Goal: Transaction & Acquisition: Book appointment/travel/reservation

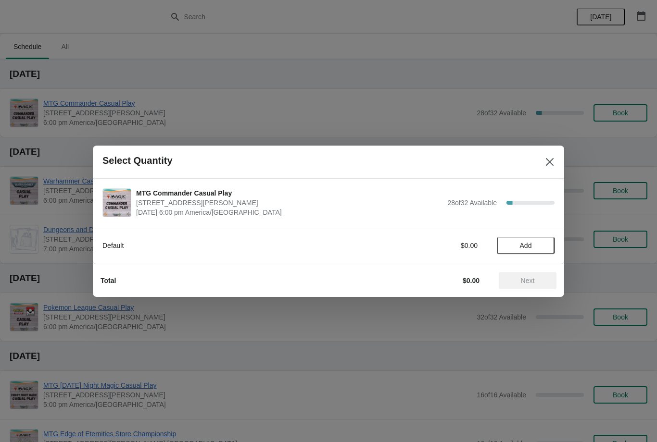
click at [531, 247] on span "Add" at bounding box center [526, 246] width 12 height 8
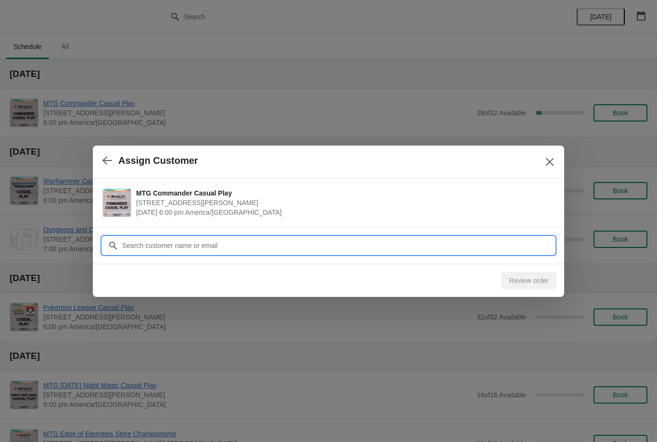
click at [506, 247] on input "Customer" at bounding box center [338, 245] width 433 height 17
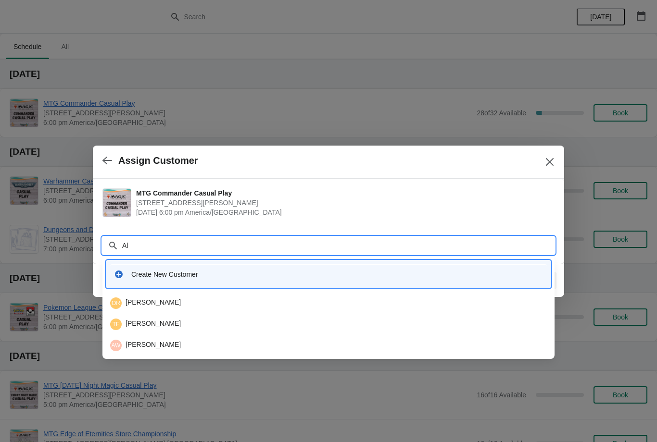
type input "Ala"
click at [289, 307] on div "AW [PERSON_NAME]" at bounding box center [328, 304] width 436 height 12
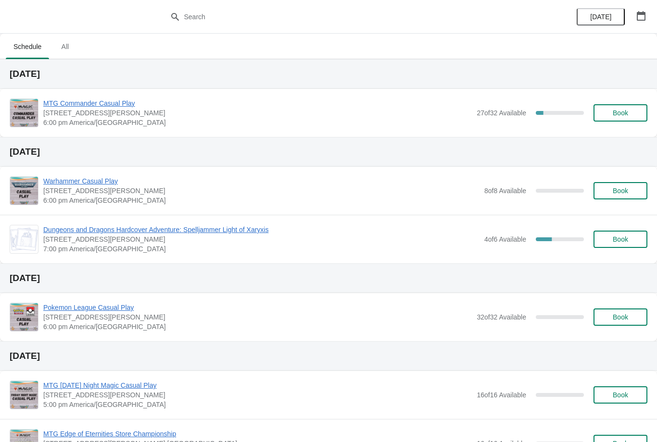
click at [619, 110] on span "Book" at bounding box center [619, 113] width 15 height 8
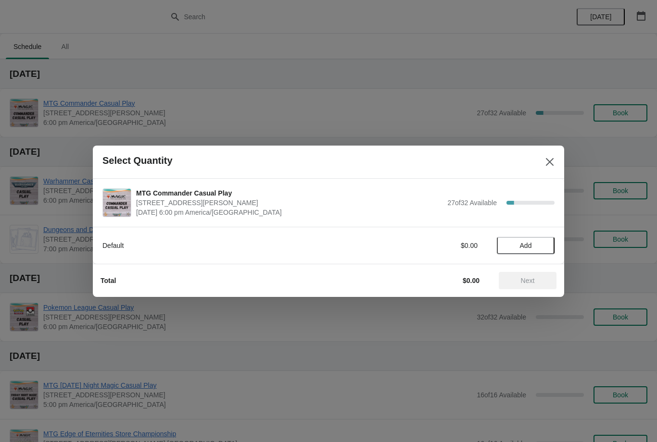
click at [532, 241] on button "Add" at bounding box center [526, 245] width 58 height 17
click at [531, 283] on span "Next" at bounding box center [528, 281] width 14 height 8
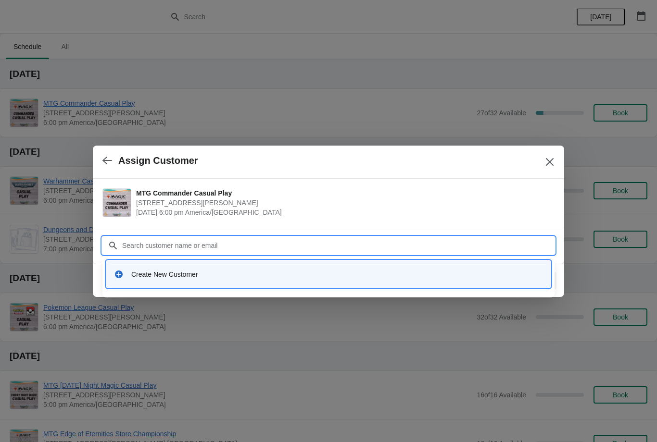
click at [551, 149] on div "Assign Customer" at bounding box center [328, 162] width 471 height 33
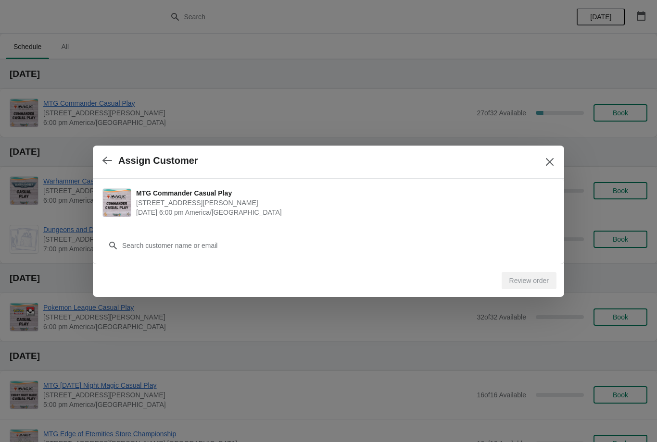
click at [554, 160] on icon "Close" at bounding box center [550, 162] width 10 height 10
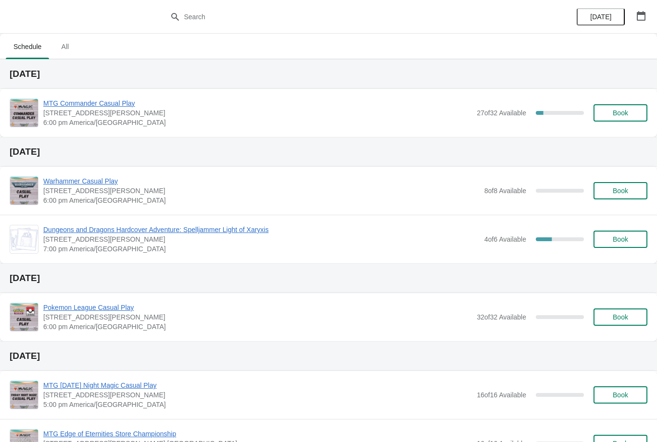
click at [633, 111] on span "Book" at bounding box center [620, 113] width 37 height 8
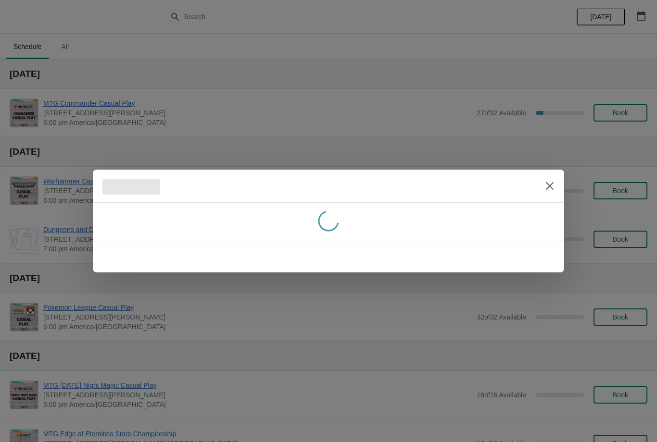
click at [640, 115] on div at bounding box center [328, 221] width 657 height 442
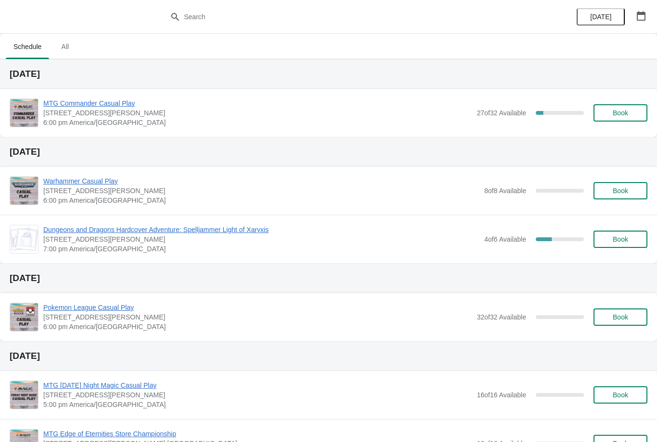
click at [633, 105] on button "Book" at bounding box center [620, 112] width 54 height 17
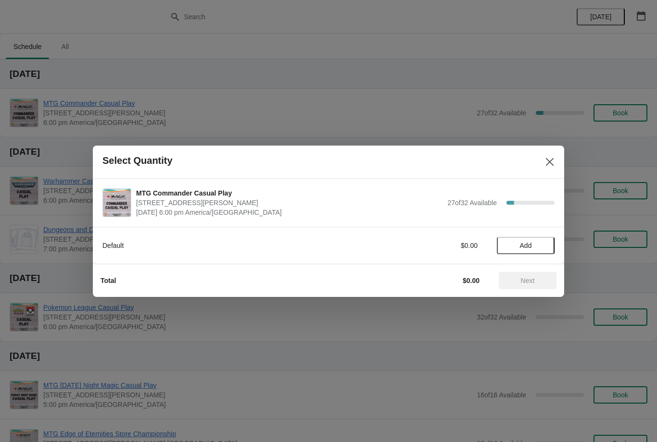
click at [545, 242] on span "Add" at bounding box center [525, 246] width 40 height 8
click at [535, 285] on button "Next" at bounding box center [527, 280] width 58 height 17
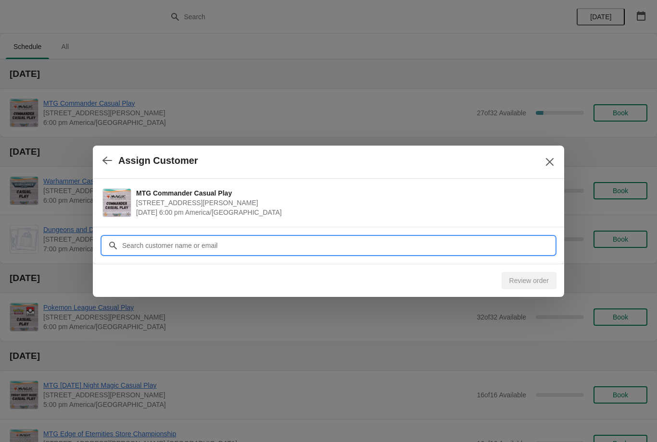
click at [491, 248] on input "Customer" at bounding box center [338, 245] width 433 height 17
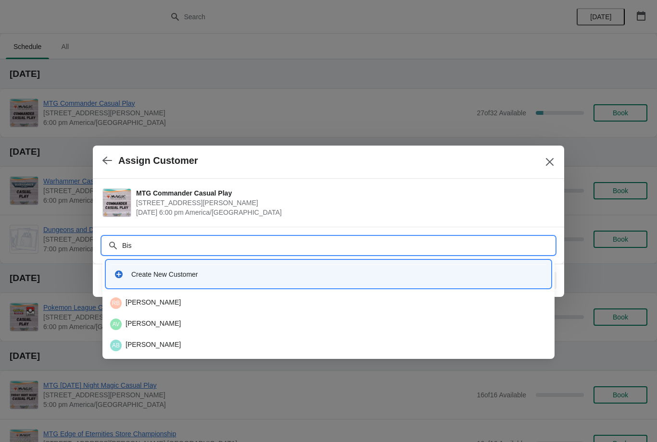
type input "Bisb"
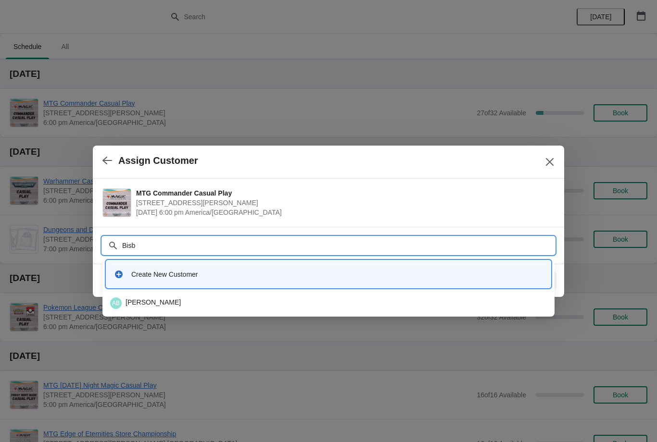
click at [212, 296] on div "AB Aaron Bisbee" at bounding box center [328, 303] width 444 height 19
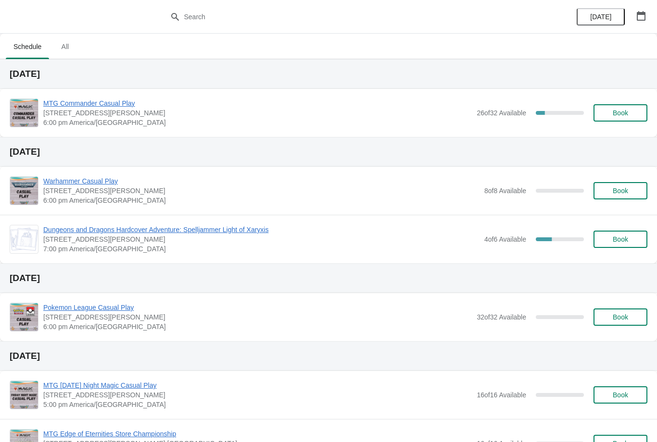
click at [629, 114] on span "Book" at bounding box center [620, 113] width 37 height 8
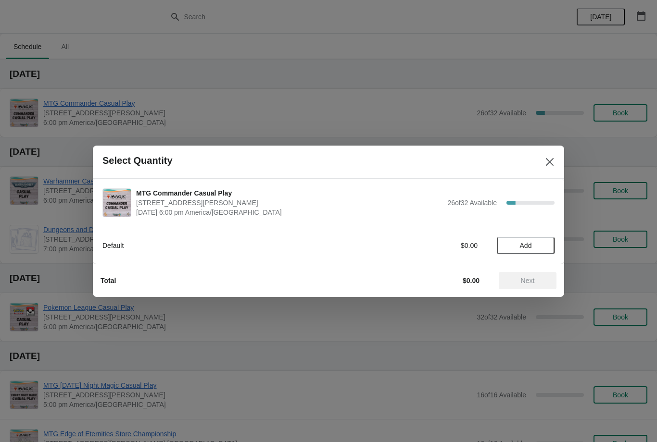
click at [542, 245] on span "Add" at bounding box center [525, 246] width 40 height 8
click at [531, 280] on span "Next" at bounding box center [528, 281] width 14 height 8
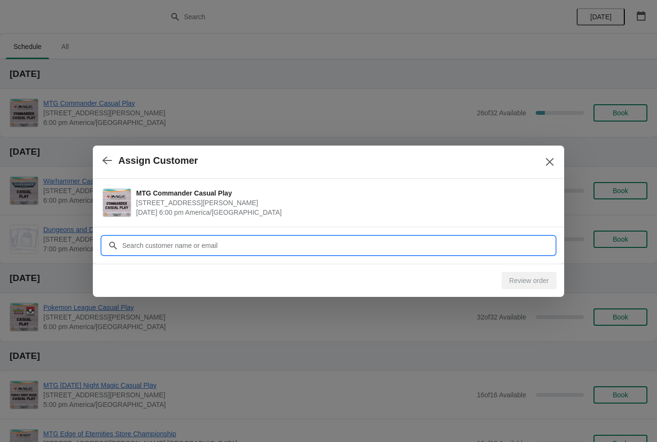
click at [520, 251] on input "Customer" at bounding box center [338, 245] width 433 height 17
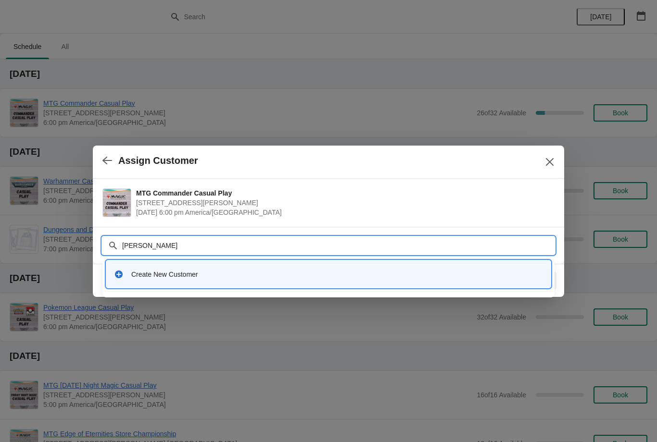
type input "Joe"
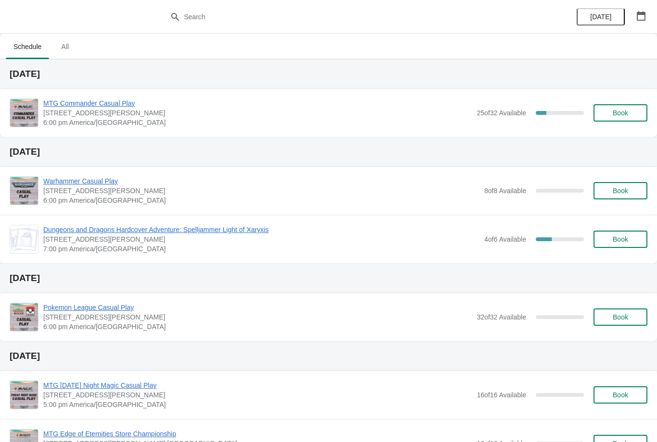
click at [627, 115] on span "Book" at bounding box center [619, 113] width 15 height 8
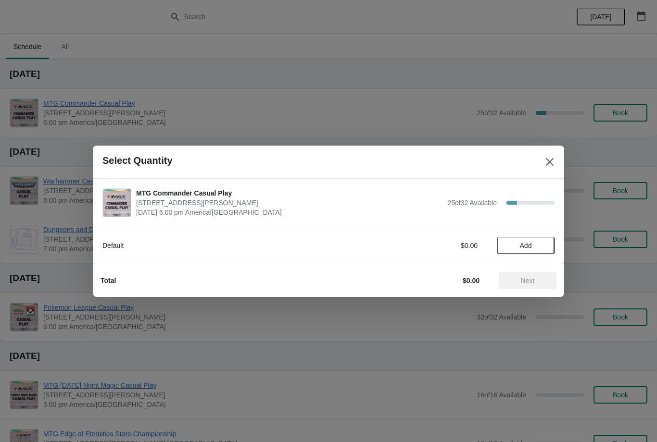
click at [523, 242] on span "Add" at bounding box center [526, 246] width 12 height 8
click at [523, 282] on span "Next" at bounding box center [528, 281] width 14 height 8
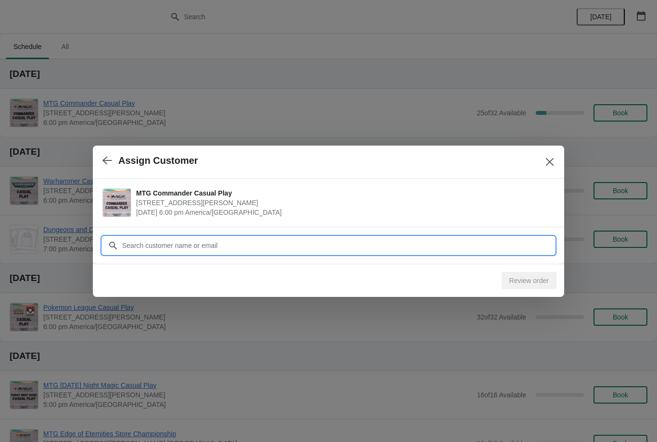
click at [496, 240] on input "Customer" at bounding box center [338, 245] width 433 height 17
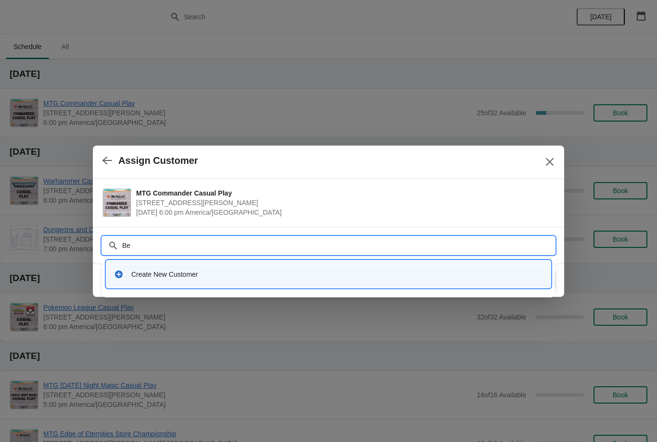
type input "Bec"
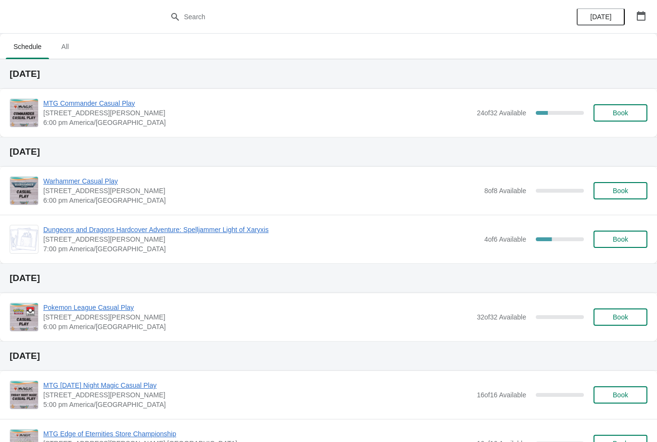
click at [628, 115] on span "Book" at bounding box center [620, 113] width 37 height 8
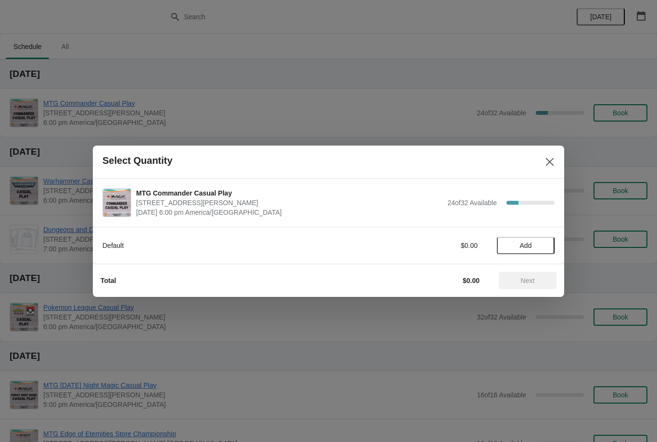
click at [530, 249] on span "Add" at bounding box center [526, 246] width 12 height 8
click at [547, 248] on icon at bounding box center [542, 245] width 10 height 10
click at [538, 280] on span "Next" at bounding box center [527, 281] width 42 height 8
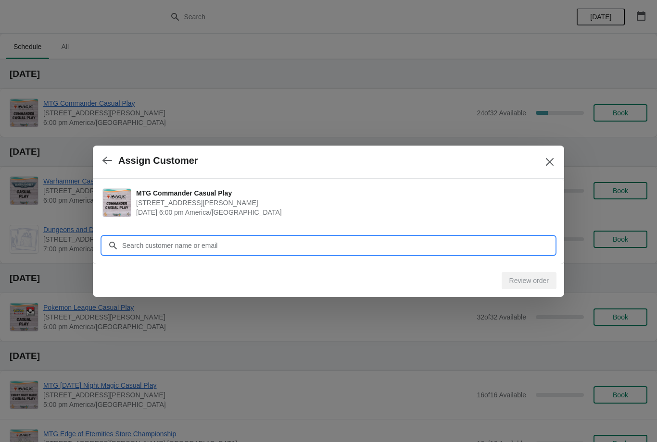
click at [512, 248] on input "Customer" at bounding box center [338, 245] width 433 height 17
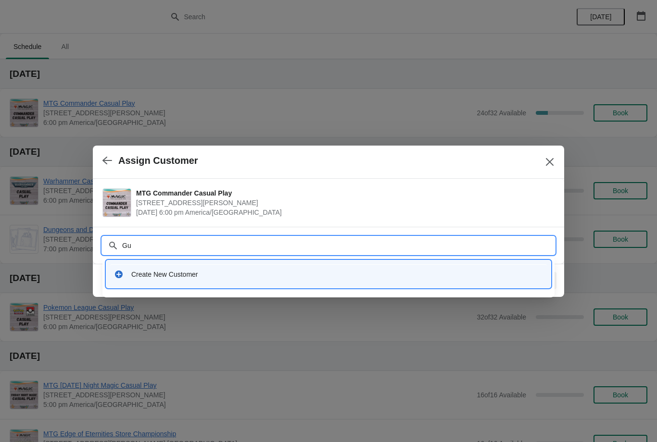
type input "Gun"
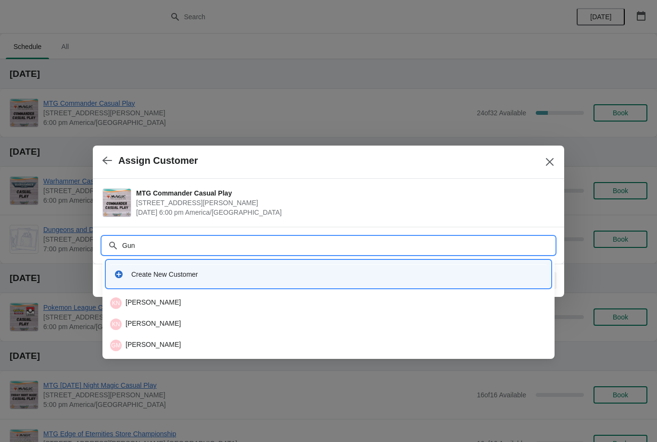
click at [229, 334] on li "GM [PERSON_NAME]" at bounding box center [328, 344] width 452 height 21
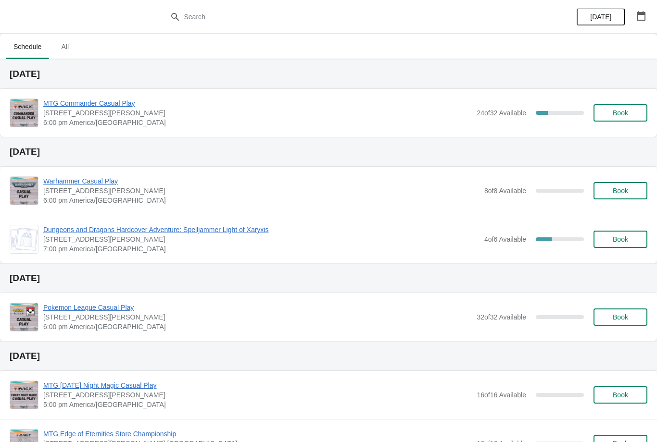
click at [624, 109] on span "Book" at bounding box center [619, 113] width 15 height 8
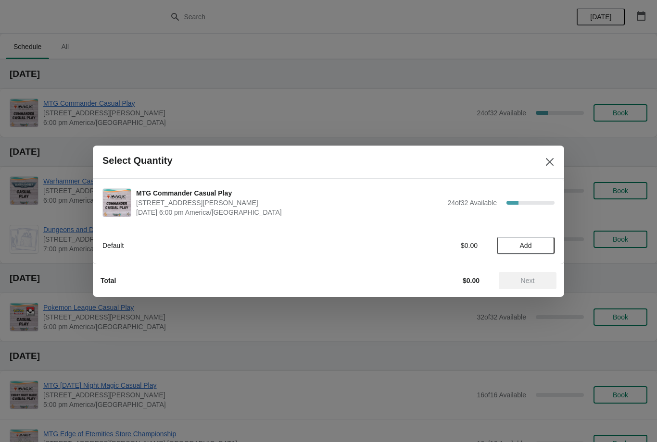
click at [534, 241] on button "Add" at bounding box center [526, 245] width 58 height 17
click at [524, 283] on span "Next" at bounding box center [528, 281] width 14 height 8
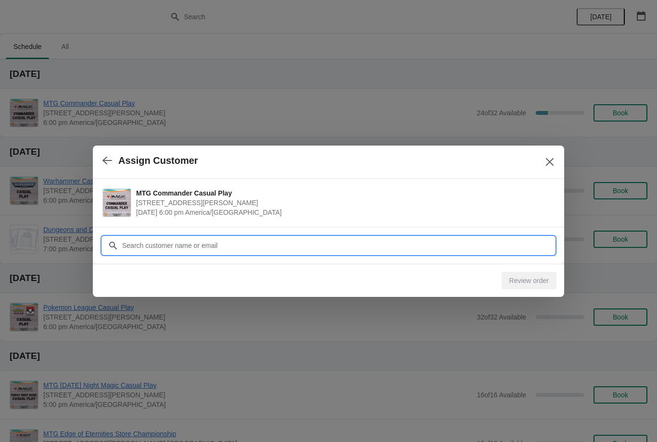
click at [508, 246] on input "Customer" at bounding box center [338, 245] width 433 height 17
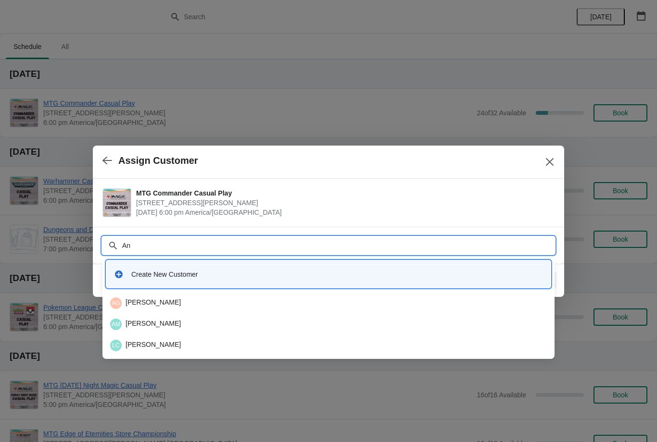
type input "A"
type input "R"
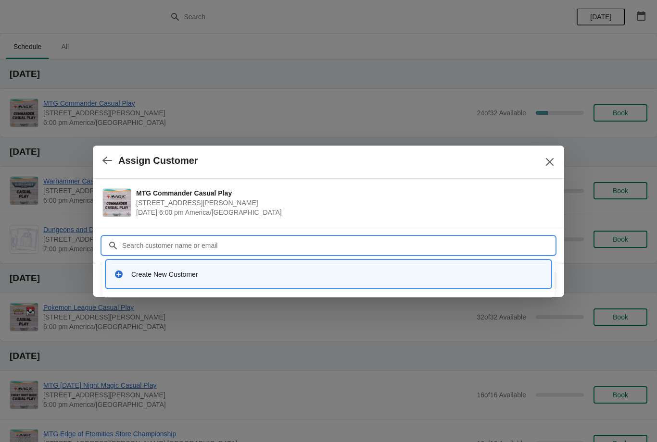
click at [329, 274] on div "Create New Customer" at bounding box center [336, 275] width 411 height 10
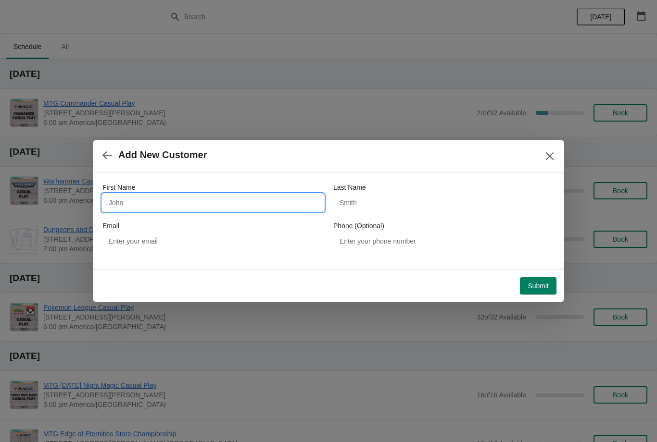
click at [188, 201] on input "First Name" at bounding box center [212, 202] width 221 height 17
type input "Angela"
click at [425, 205] on input "Last Name" at bounding box center [443, 202] width 221 height 17
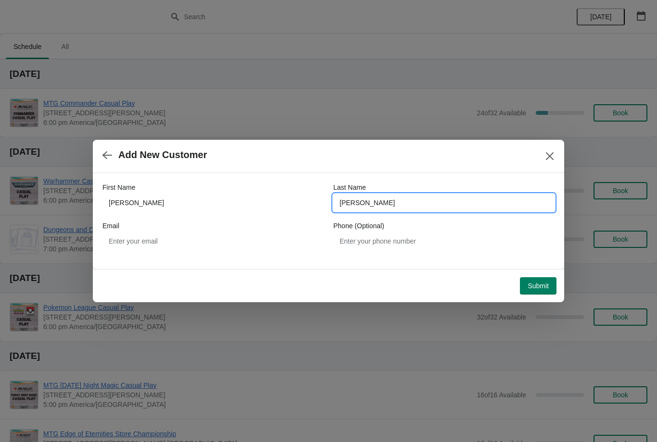
type input "Rivera"
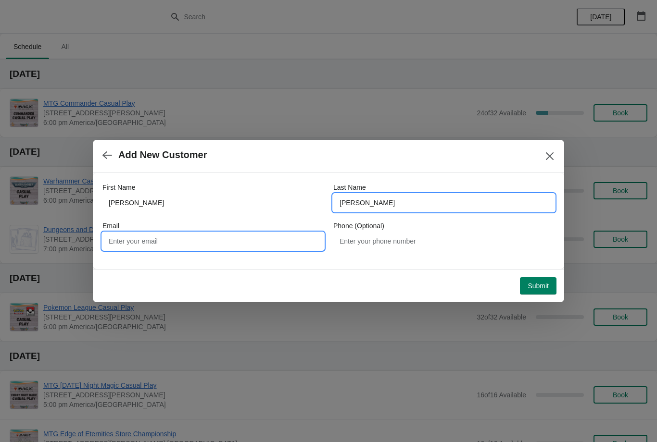
click at [269, 241] on input "Email" at bounding box center [212, 241] width 221 height 17
type input "angela1534@yahoo.com"
click at [540, 285] on span "Submit" at bounding box center [537, 286] width 21 height 8
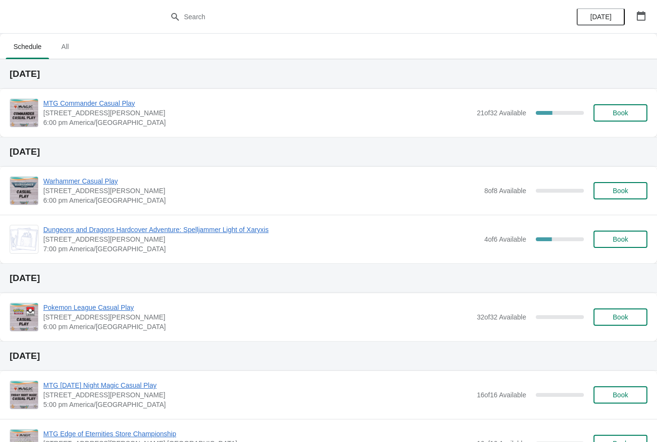
click at [616, 115] on span "Book" at bounding box center [619, 113] width 15 height 8
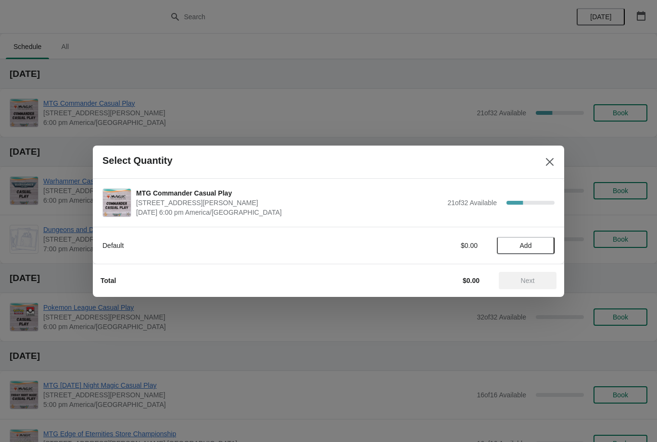
click at [532, 243] on span "Add" at bounding box center [525, 246] width 40 height 8
click at [552, 246] on div "1" at bounding box center [526, 245] width 58 height 10
click at [525, 281] on span "Next" at bounding box center [528, 281] width 14 height 8
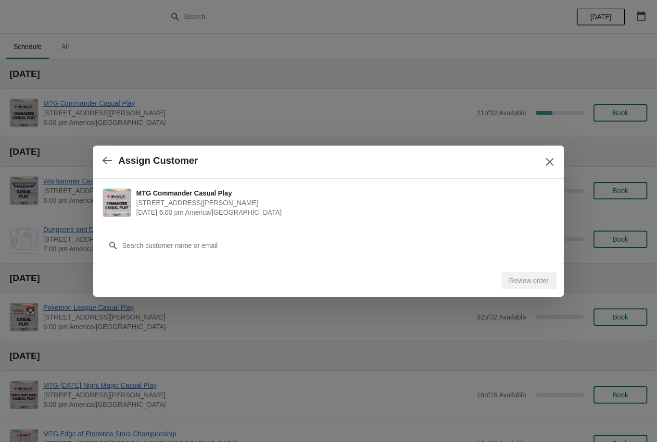
click at [115, 166] on button "button" at bounding box center [107, 160] width 17 height 19
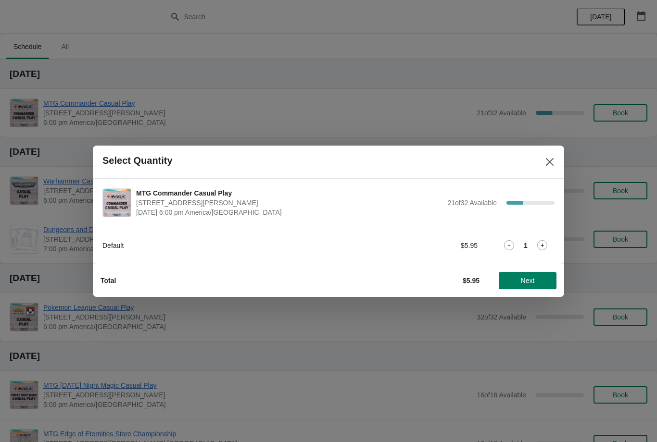
click at [541, 243] on icon at bounding box center [542, 245] width 10 height 10
click at [530, 285] on span "Next" at bounding box center [528, 281] width 14 height 8
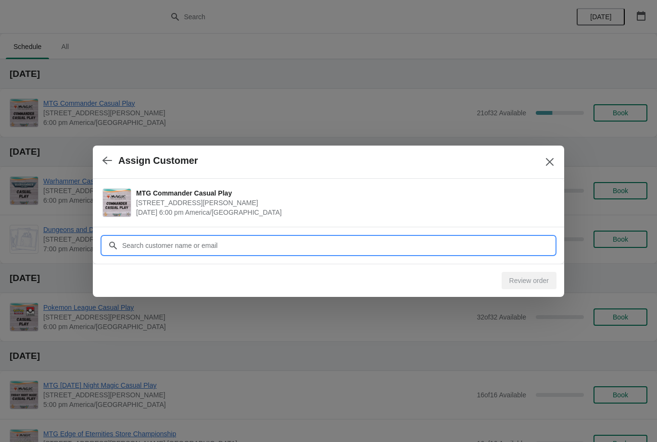
click at [508, 249] on input "Customer" at bounding box center [338, 245] width 433 height 17
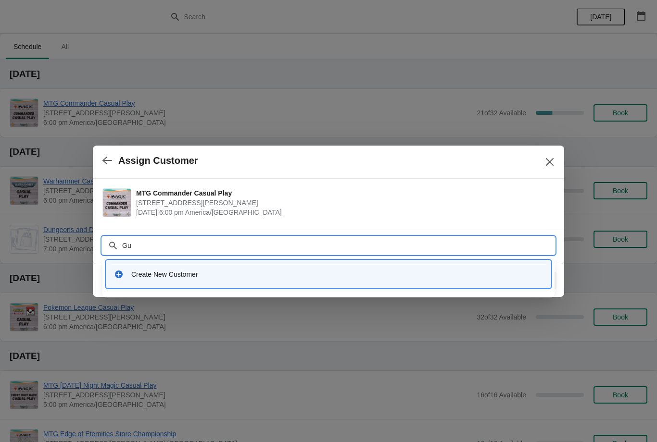
type input "Gun"
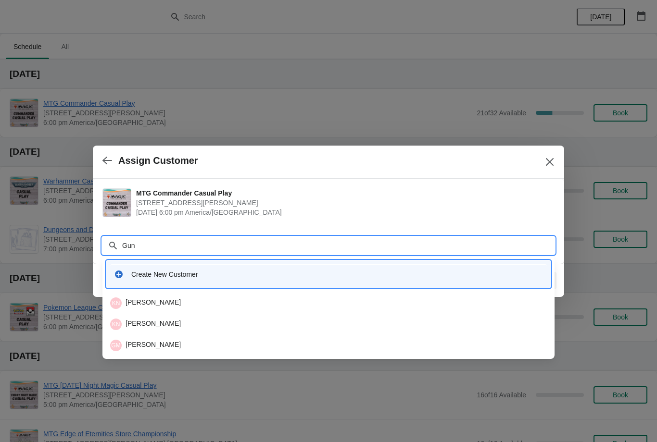
click at [225, 347] on div "GM Gunther Moeckel" at bounding box center [328, 346] width 436 height 12
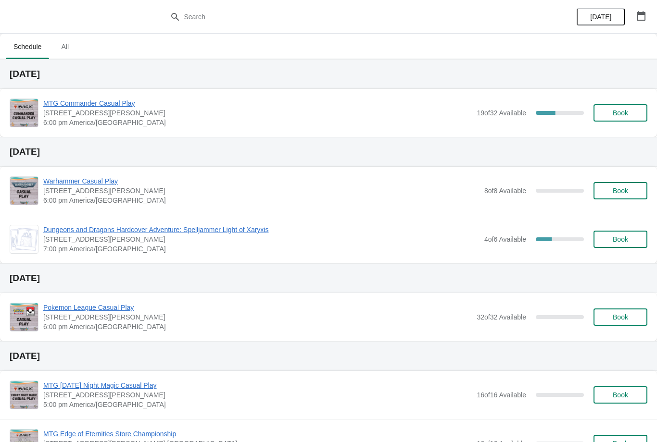
click at [626, 118] on button "Book" at bounding box center [620, 112] width 54 height 17
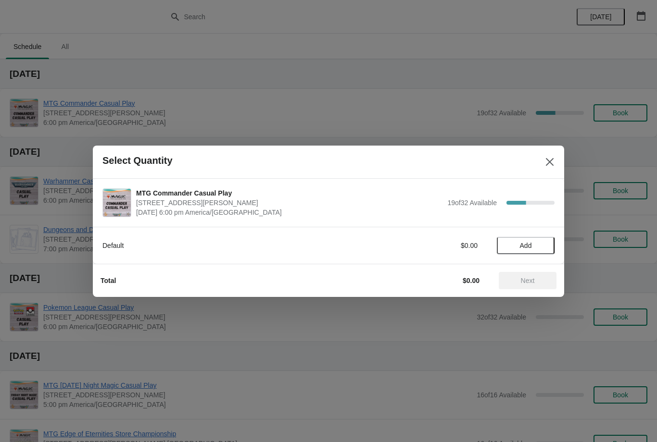
click at [537, 239] on button "Add" at bounding box center [526, 245] width 58 height 17
click at [525, 279] on span "Next" at bounding box center [528, 281] width 14 height 8
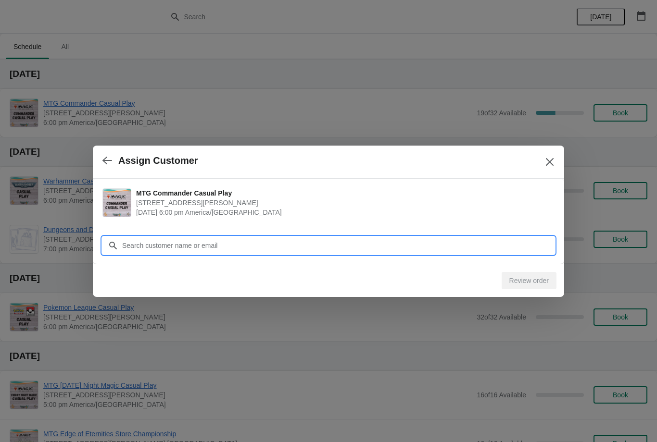
click at [491, 245] on input "Customer" at bounding box center [338, 245] width 433 height 17
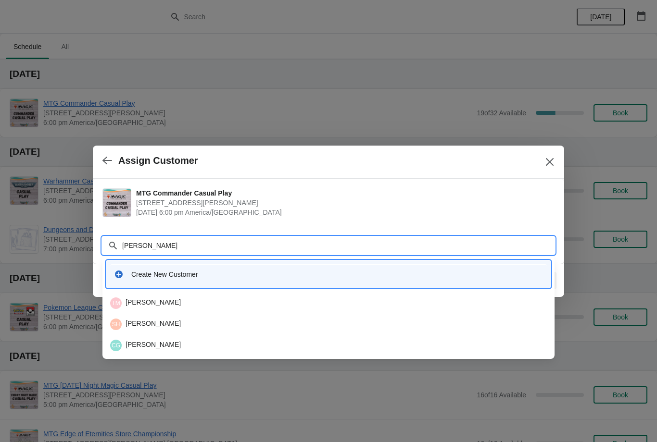
type input "Raym"
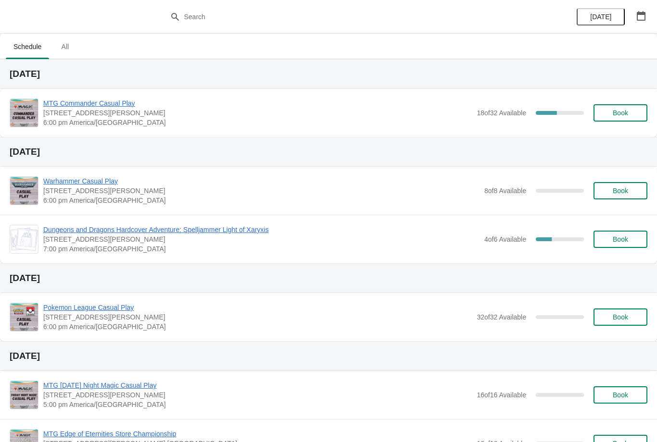
click at [608, 112] on span "Book" at bounding box center [620, 113] width 37 height 8
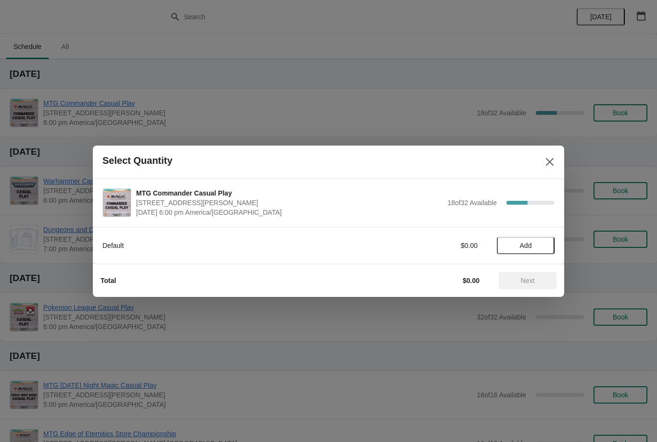
click at [530, 242] on span "Add" at bounding box center [526, 246] width 12 height 8
click at [536, 277] on span "Next" at bounding box center [527, 281] width 42 height 8
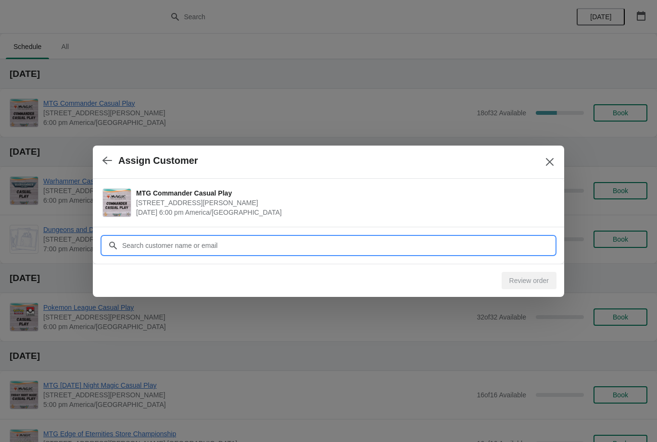
click at [508, 241] on input "Customer" at bounding box center [338, 245] width 433 height 17
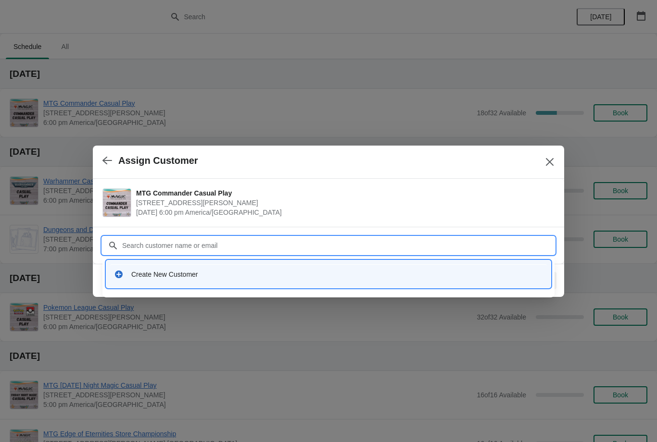
click at [305, 252] on input "Customer" at bounding box center [338, 245] width 433 height 17
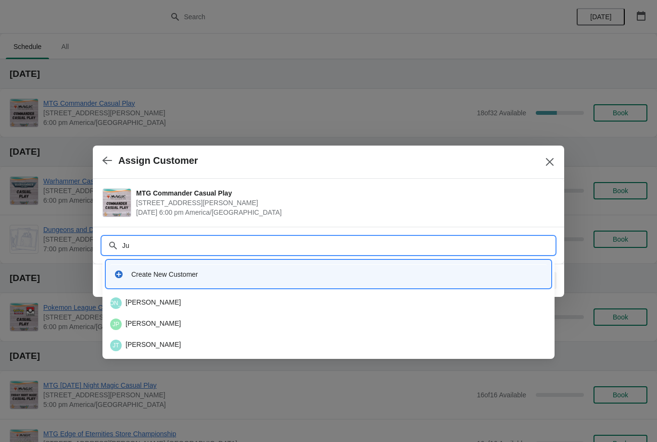
type input "J"
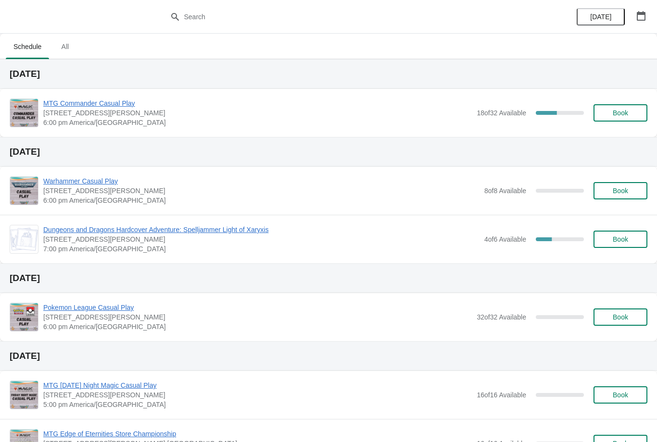
click at [638, 120] on button "Book" at bounding box center [620, 112] width 54 height 17
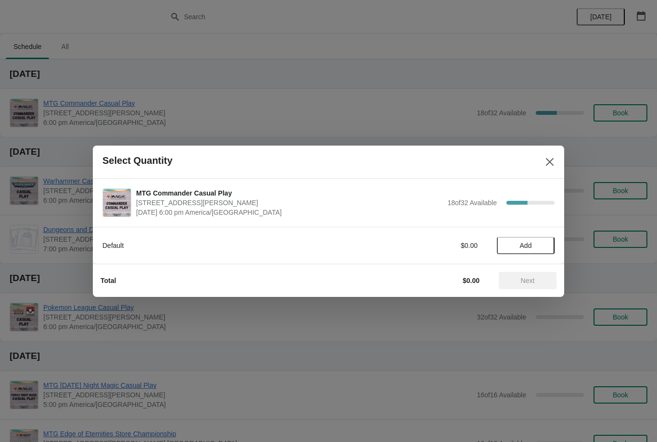
click at [535, 243] on span "Add" at bounding box center [525, 246] width 40 height 8
click at [526, 286] on button "Next" at bounding box center [527, 280] width 58 height 17
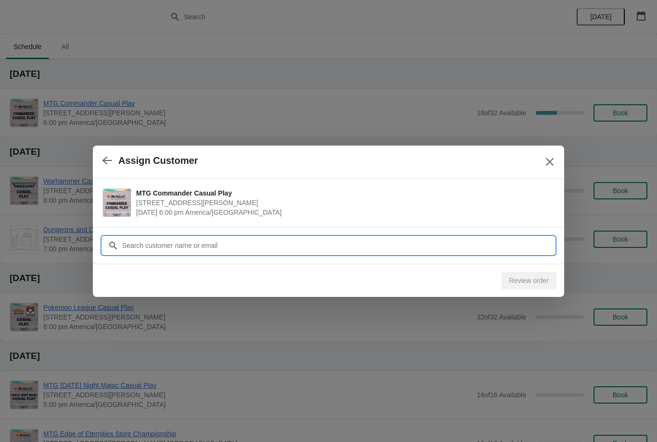
click at [499, 244] on input "Customer" at bounding box center [338, 245] width 433 height 17
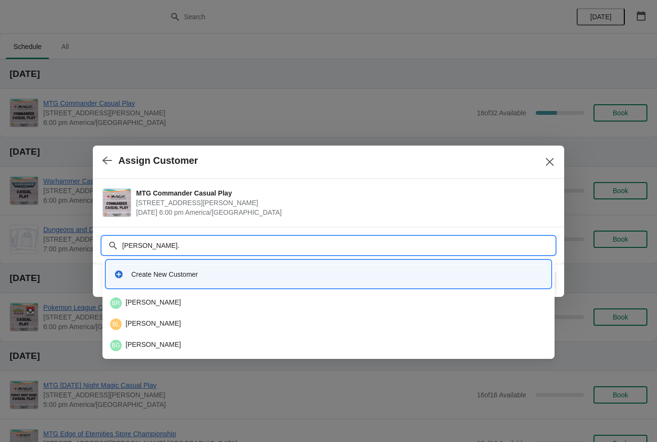
type input "brandon.l"
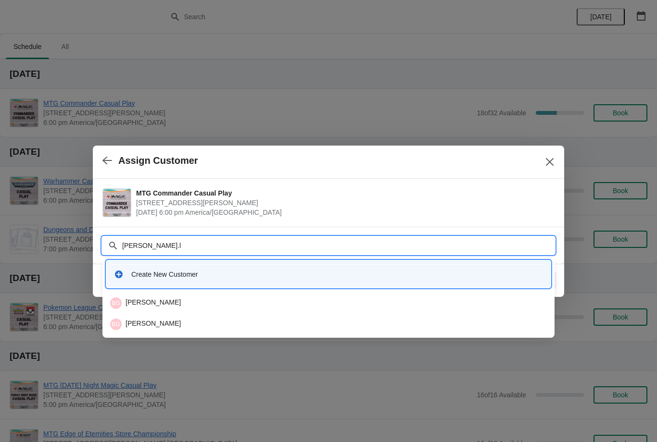
click at [165, 301] on div "BG Brandon Garcia" at bounding box center [328, 304] width 436 height 12
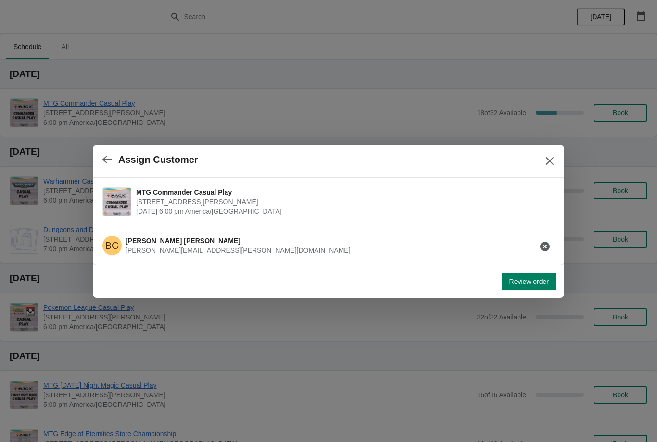
click at [526, 280] on span "Review order" at bounding box center [528, 282] width 39 height 8
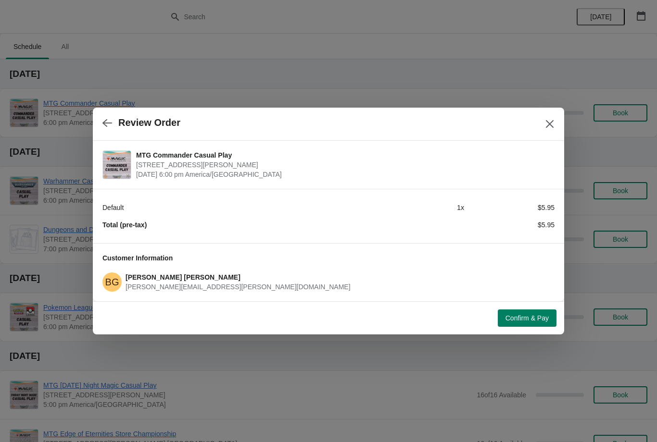
click at [544, 315] on span "Confirm & Pay" at bounding box center [526, 318] width 43 height 8
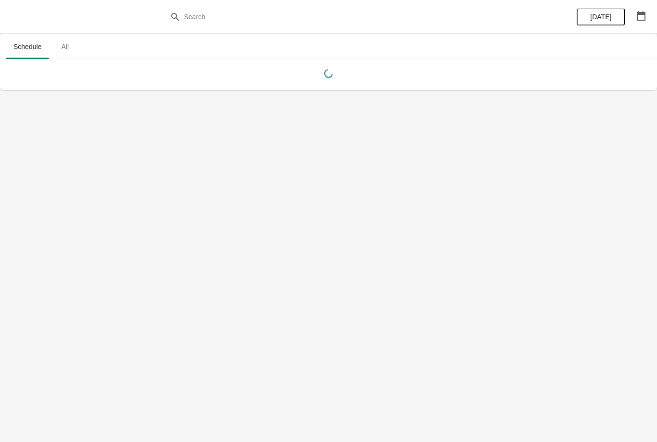
click at [606, 127] on body "Schedule All Schedule All [DATE]" at bounding box center [328, 221] width 657 height 442
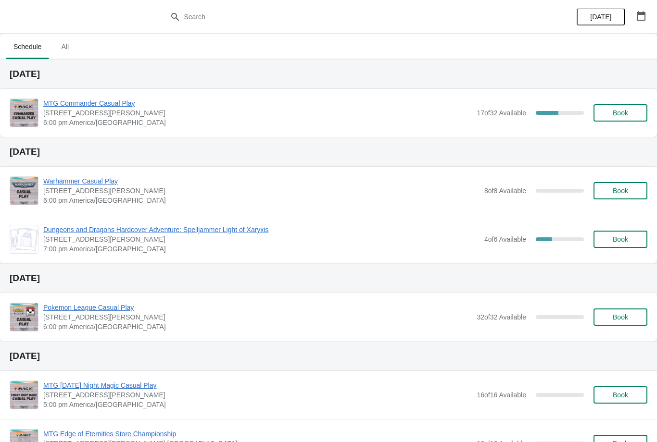
click at [635, 111] on span "Book" at bounding box center [620, 113] width 37 height 8
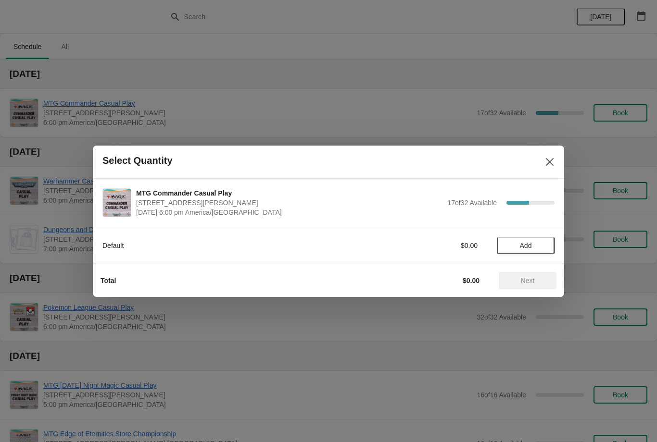
click at [516, 237] on button "Add" at bounding box center [526, 245] width 58 height 17
click at [532, 273] on button "Next" at bounding box center [527, 280] width 58 height 17
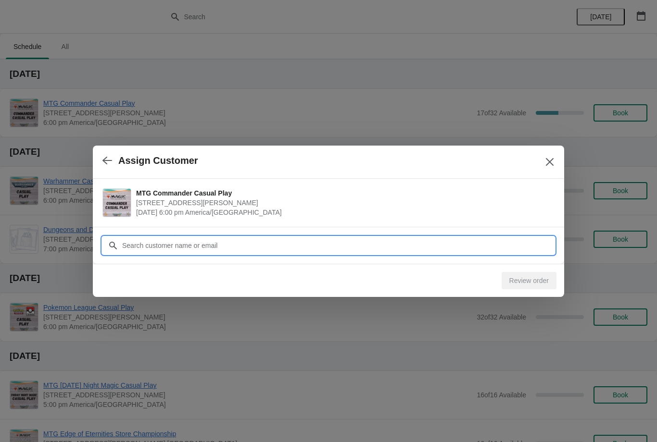
click at [495, 250] on input "Customer" at bounding box center [338, 245] width 433 height 17
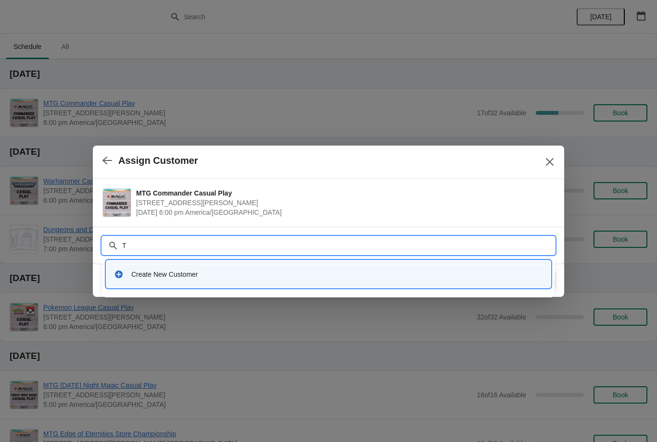
type input "Ty"
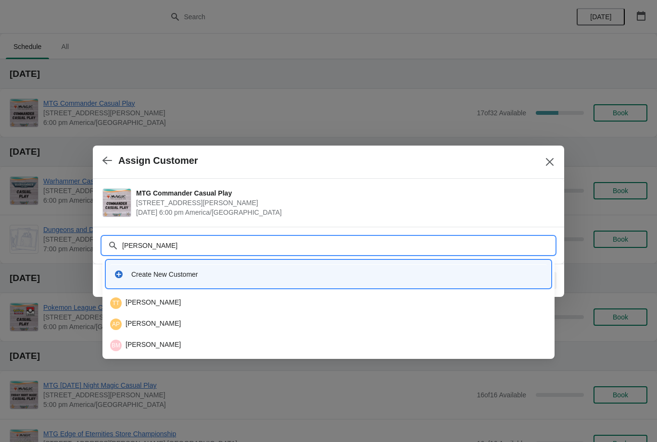
click at [210, 302] on div "TT Ty Tidwell" at bounding box center [328, 304] width 436 height 12
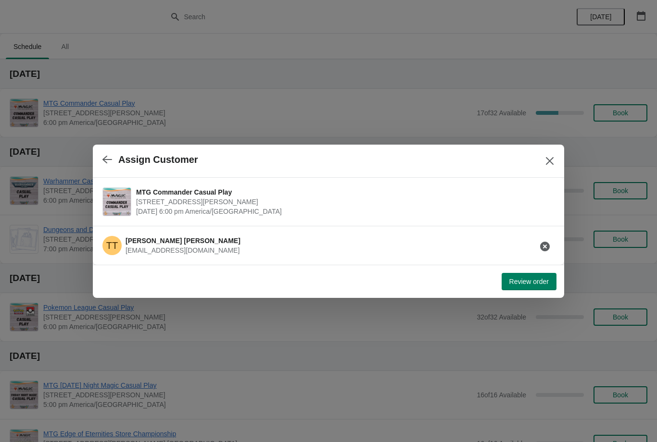
click at [546, 279] on span "Review order" at bounding box center [528, 282] width 39 height 8
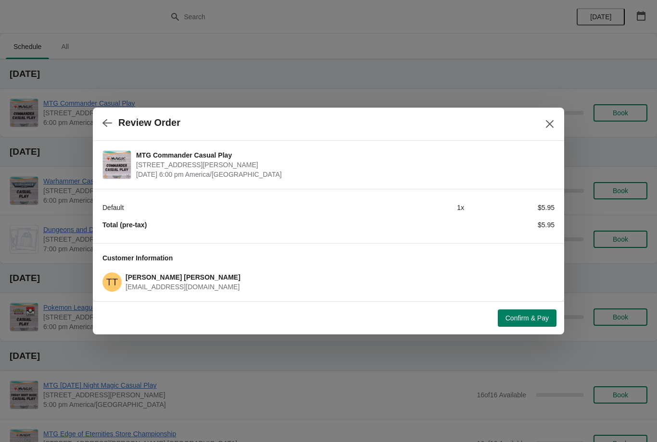
click at [529, 320] on span "Confirm & Pay" at bounding box center [526, 318] width 43 height 8
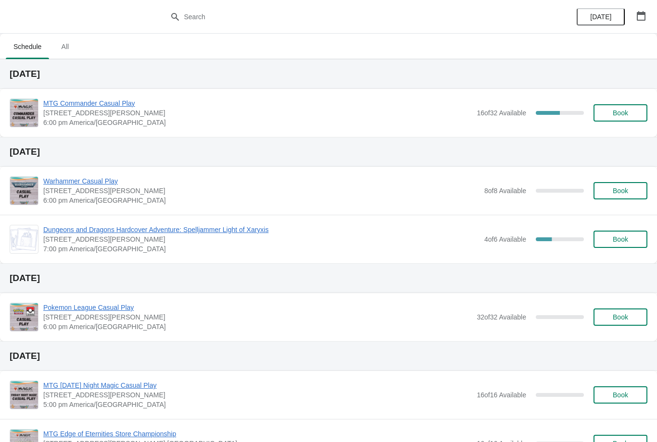
click at [625, 109] on span "Book" at bounding box center [619, 113] width 15 height 8
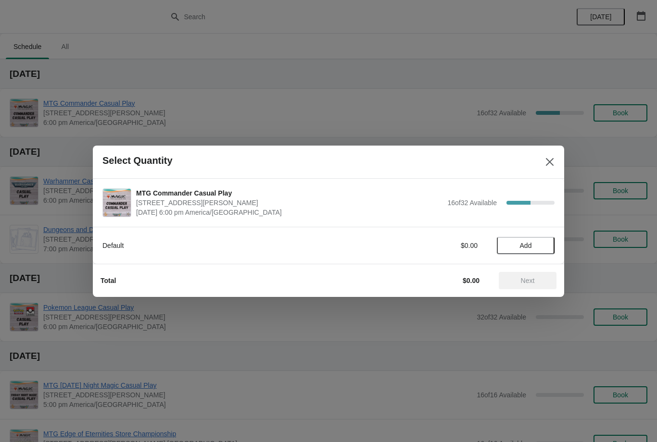
click at [543, 244] on span "Add" at bounding box center [525, 246] width 40 height 8
click at [540, 274] on button "Next" at bounding box center [527, 280] width 58 height 17
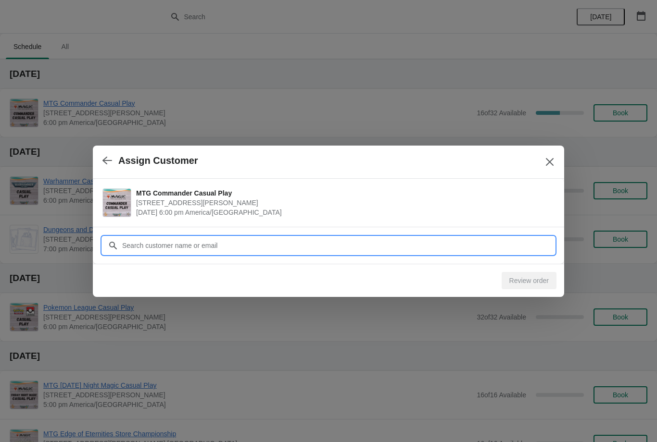
click at [523, 246] on input "Customer" at bounding box center [338, 245] width 433 height 17
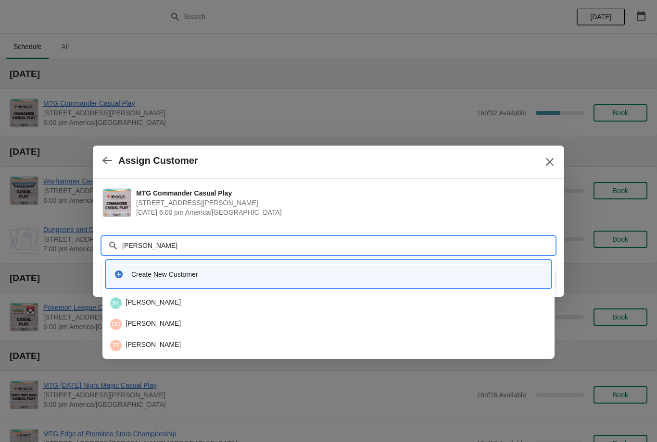
type input "Eric"
click at [215, 304] on div "EL Eric Le" at bounding box center [328, 304] width 436 height 12
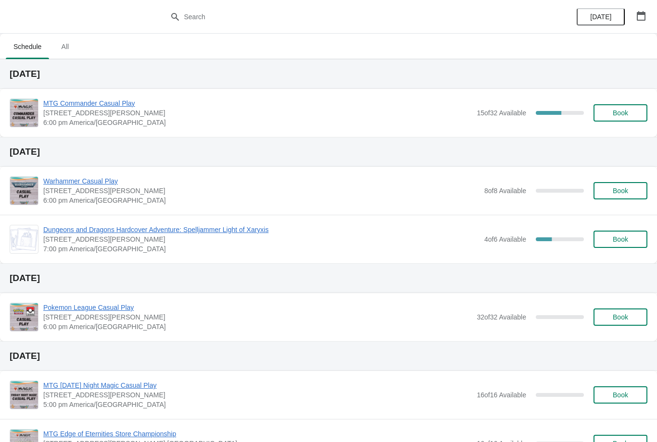
click at [636, 105] on button "Book" at bounding box center [620, 112] width 54 height 17
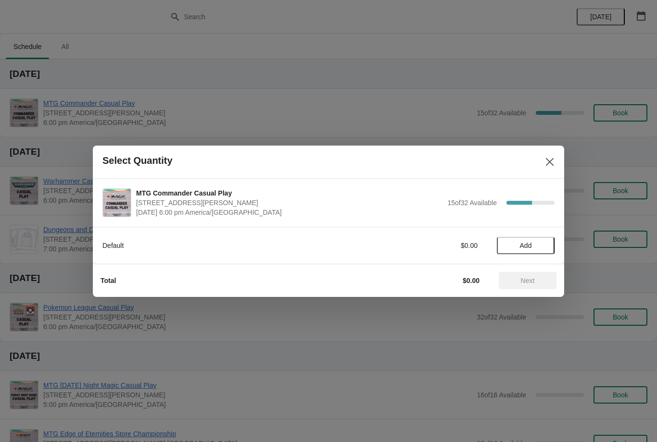
click at [541, 234] on div "Default $0.00 Add" at bounding box center [328, 240] width 452 height 27
click at [528, 270] on div "Total $0.00 Next" at bounding box center [324, 276] width 463 height 25
click at [535, 240] on button "Add" at bounding box center [526, 245] width 58 height 17
click at [530, 280] on span "Next" at bounding box center [528, 281] width 14 height 8
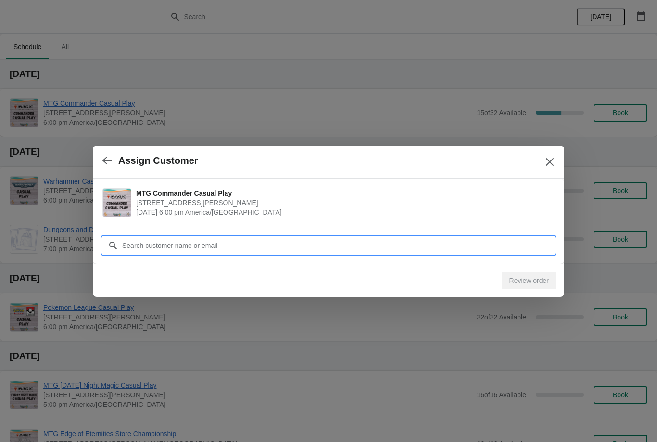
click at [529, 242] on input "Customer" at bounding box center [338, 245] width 433 height 17
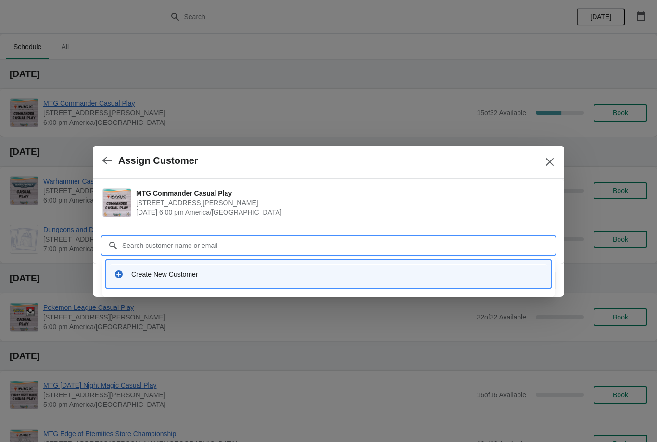
click at [461, 249] on input "Customer" at bounding box center [338, 245] width 433 height 17
type input "Sac"
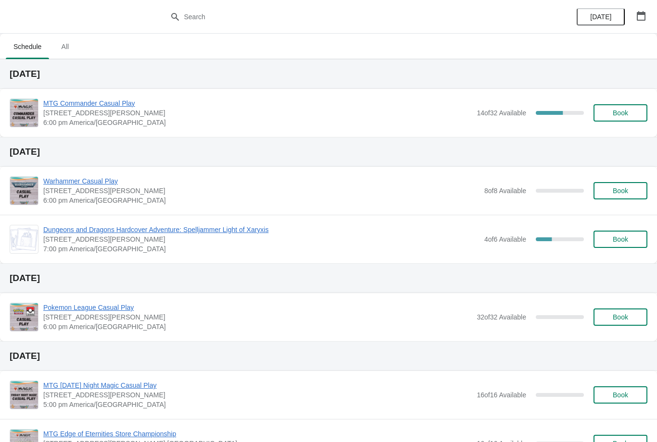
click at [611, 113] on span "Book" at bounding box center [620, 113] width 37 height 8
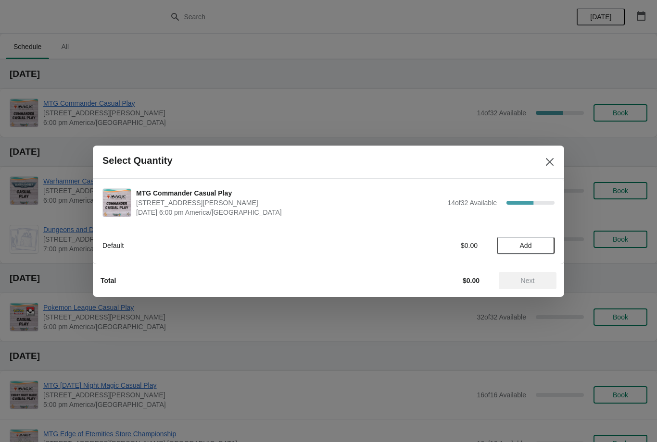
click at [543, 249] on button "Add" at bounding box center [526, 245] width 58 height 17
click at [535, 277] on span "Next" at bounding box center [527, 281] width 42 height 8
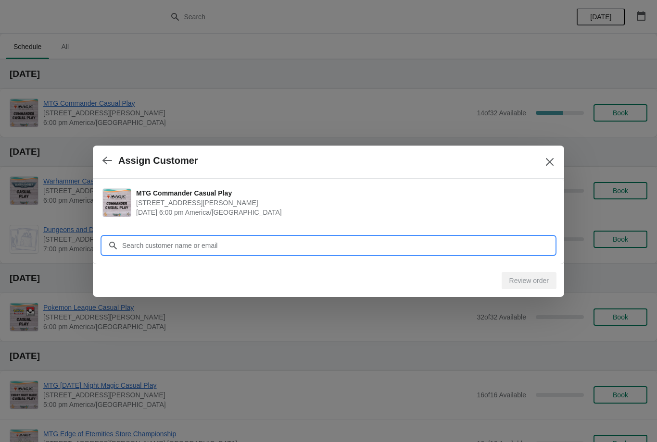
click at [479, 245] on input "Customer" at bounding box center [338, 245] width 433 height 17
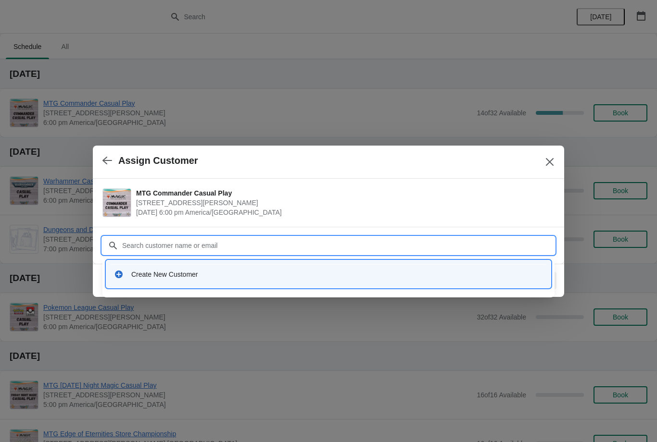
click at [390, 243] on input "Customer" at bounding box center [338, 245] width 433 height 17
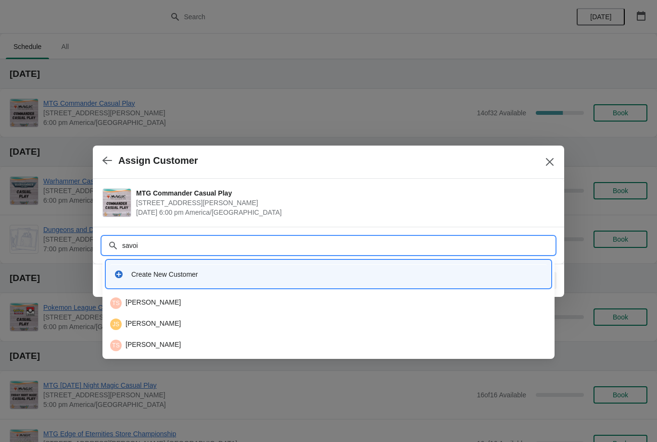
type input "savoie"
click at [218, 301] on div "TS Tylor Savoie" at bounding box center [328, 304] width 436 height 12
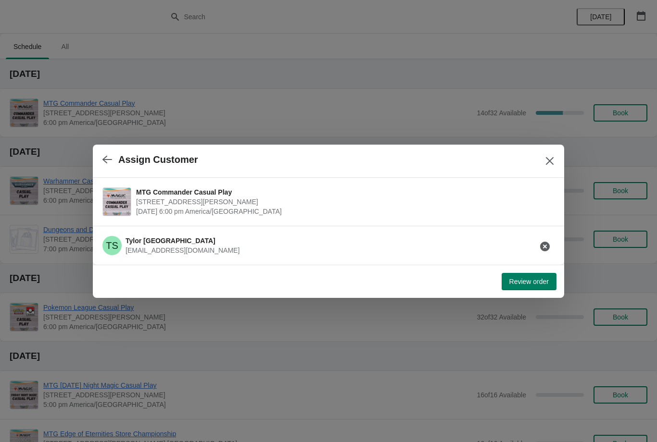
click at [529, 286] on button "Review order" at bounding box center [528, 281] width 55 height 17
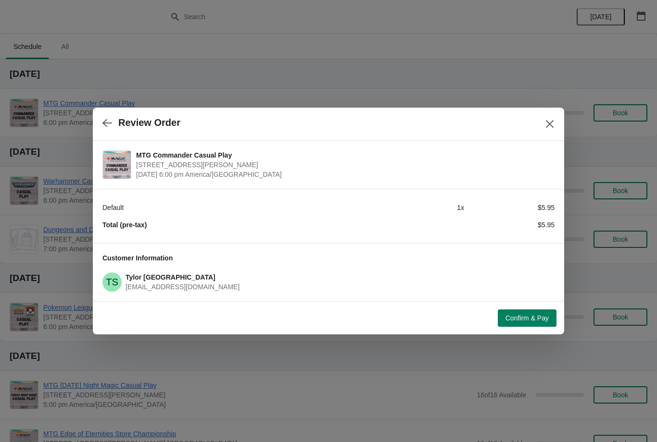
click at [533, 326] on button "Confirm & Pay" at bounding box center [527, 318] width 59 height 17
